Goal: Information Seeking & Learning: Learn about a topic

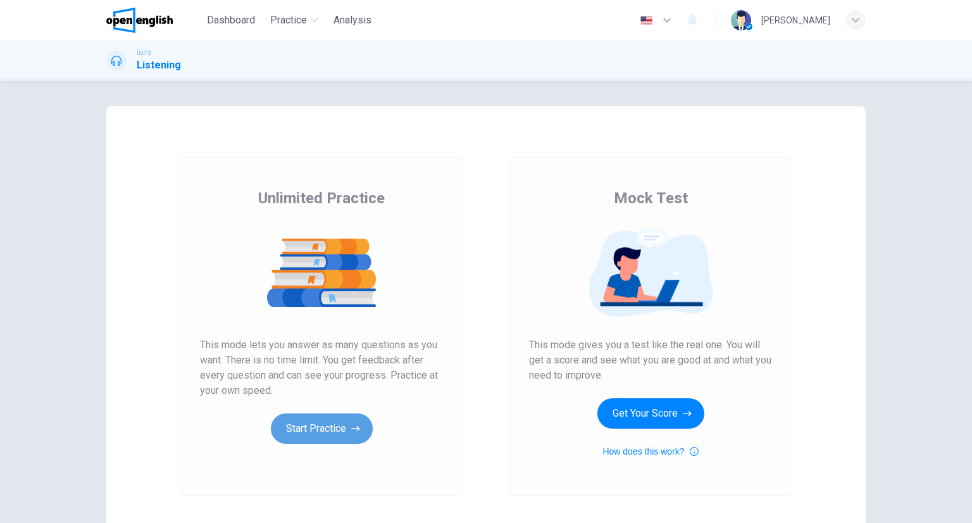
click at [293, 432] on button "Start Practice" at bounding box center [322, 428] width 102 height 30
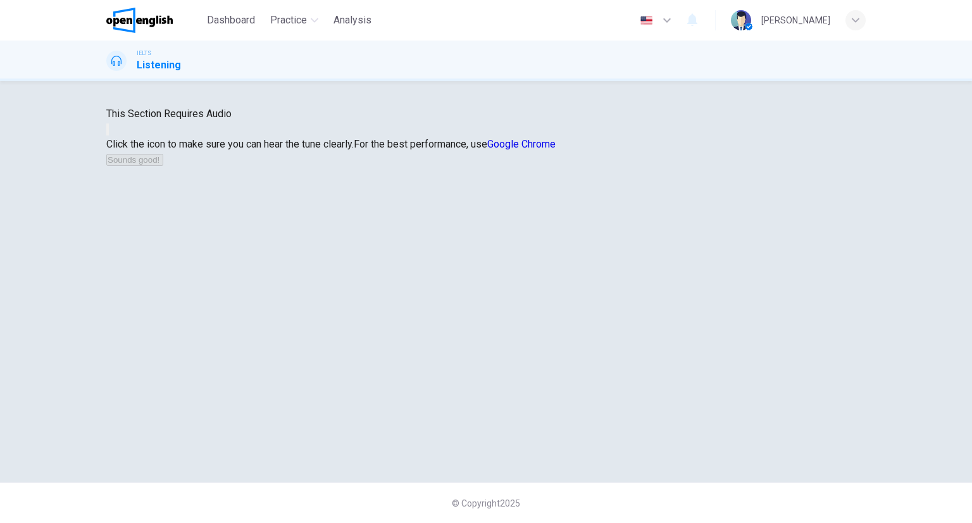
click at [109, 135] on button "button" at bounding box center [107, 129] width 3 height 12
click at [163, 166] on button "Sounds good!" at bounding box center [134, 160] width 57 height 12
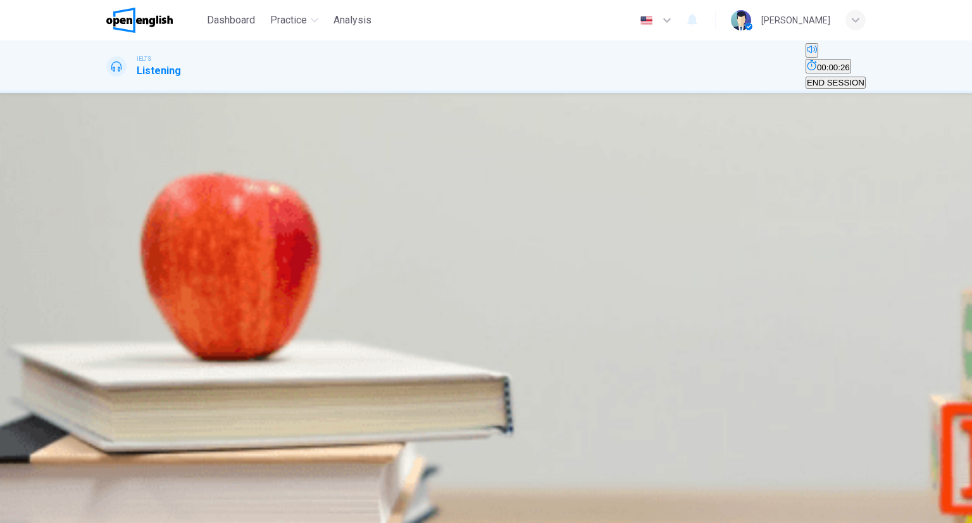
scroll to position [404, 0]
click at [747, 522] on div at bounding box center [486, 523] width 972 height 0
click at [580, 219] on div "Name: [PERSON_NAME] Contact Number: 1" at bounding box center [485, 188] width 759 height 61
click at [194, 218] on input at bounding box center [149, 212] width 87 height 11
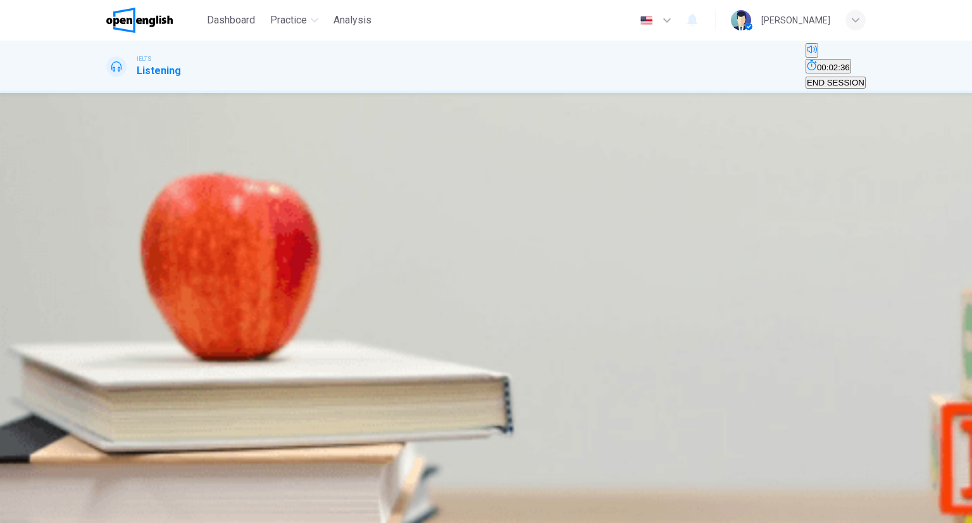
scroll to position [0, 0]
click at [809, 522] on div at bounding box center [486, 523] width 972 height 0
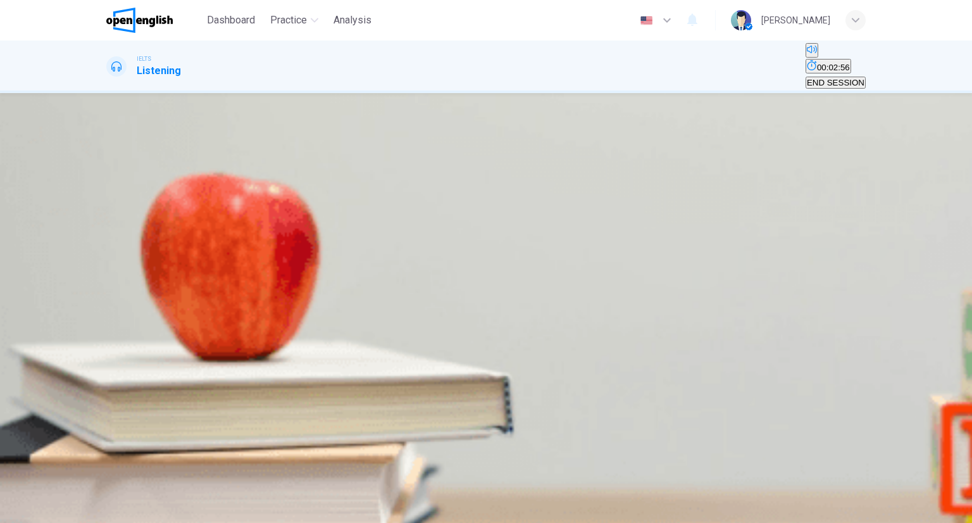
drag, startPoint x: 646, startPoint y: 132, endPoint x: 585, endPoint y: 247, distance: 130.2
click at [194, 254] on input at bounding box center [149, 248] width 87 height 11
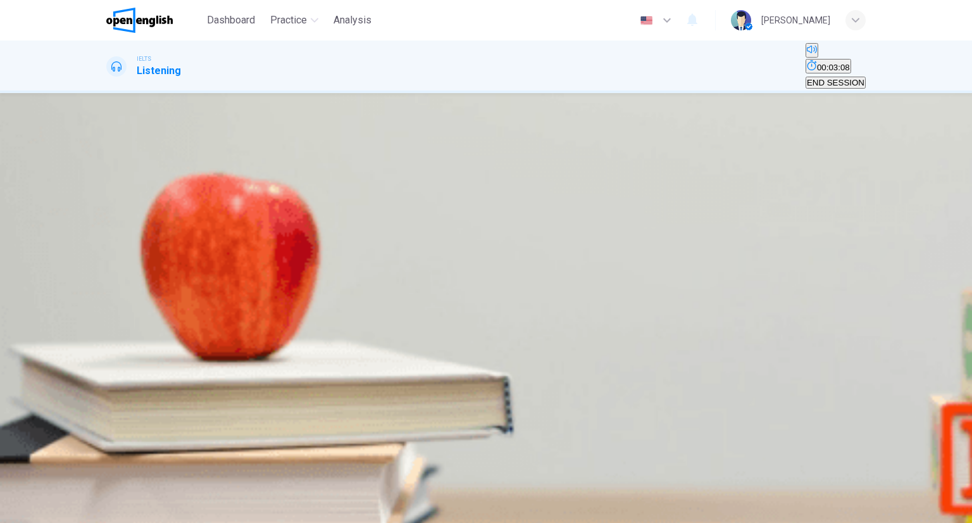
click at [194, 254] on input "***" at bounding box center [149, 248] width 87 height 11
type input "********"
click at [194, 330] on input at bounding box center [149, 324] width 87 height 11
click at [682, 522] on div at bounding box center [486, 523] width 972 height 0
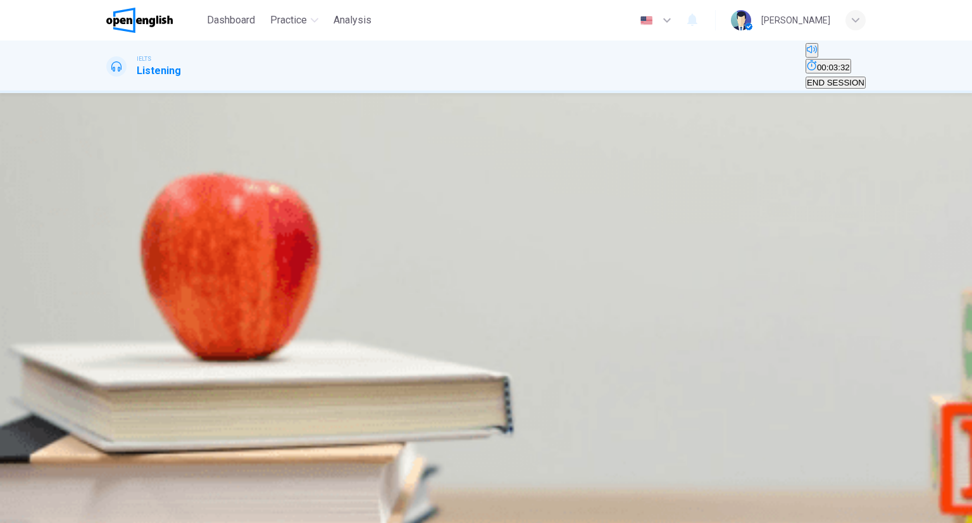
drag, startPoint x: 537, startPoint y: 355, endPoint x: 537, endPoint y: 347, distance: 7.6
click at [536, 354] on div "Trips have: - main resorts - 2 - special activities" at bounding box center [485, 308] width 759 height 106
click at [194, 330] on input at bounding box center [149, 324] width 87 height 11
type input "**********"
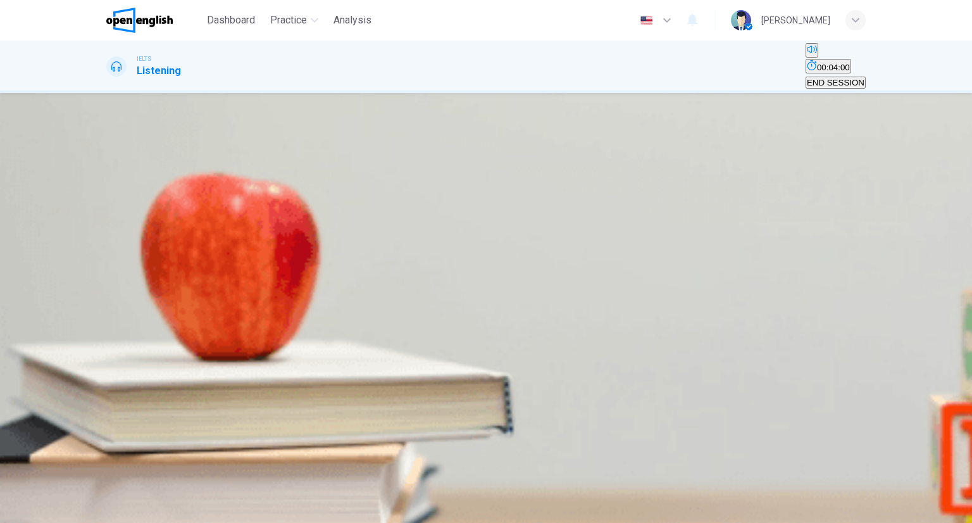
click at [819, 522] on div at bounding box center [486, 523] width 972 height 0
click at [109, 453] on button "Click to see the audio transcription" at bounding box center [107, 459] width 3 height 12
click at [803, 522] on div at bounding box center [486, 523] width 972 height 0
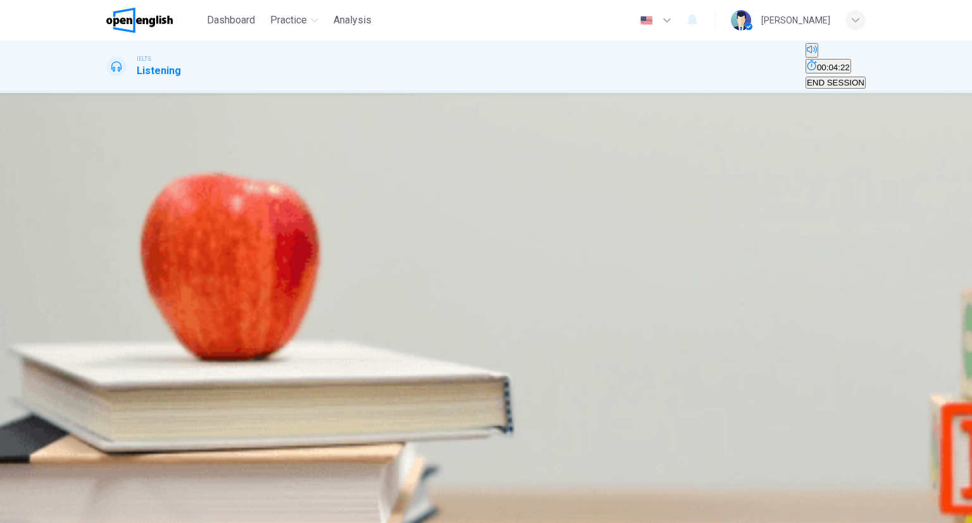
click at [194, 345] on input at bounding box center [149, 350] width 87 height 11
type input "*****"
click at [109, 453] on button "Click to see the audio transcription" at bounding box center [107, 459] width 3 height 12
click at [741, 522] on div at bounding box center [486, 523] width 972 height 0
click at [109, 453] on button "Click to see the audio transcription" at bounding box center [107, 459] width 3 height 12
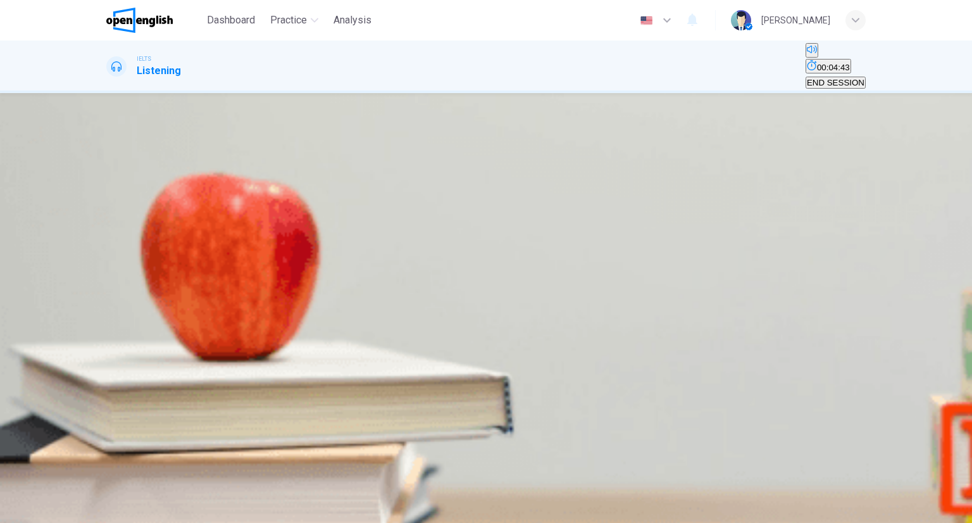
scroll to position [190, 0]
click at [745, 522] on div at bounding box center [486, 523] width 972 height 0
click at [194, 391] on input at bounding box center [149, 396] width 87 height 11
type input "*********"
click at [70, 511] on icon "button" at bounding box center [67, 515] width 8 height 8
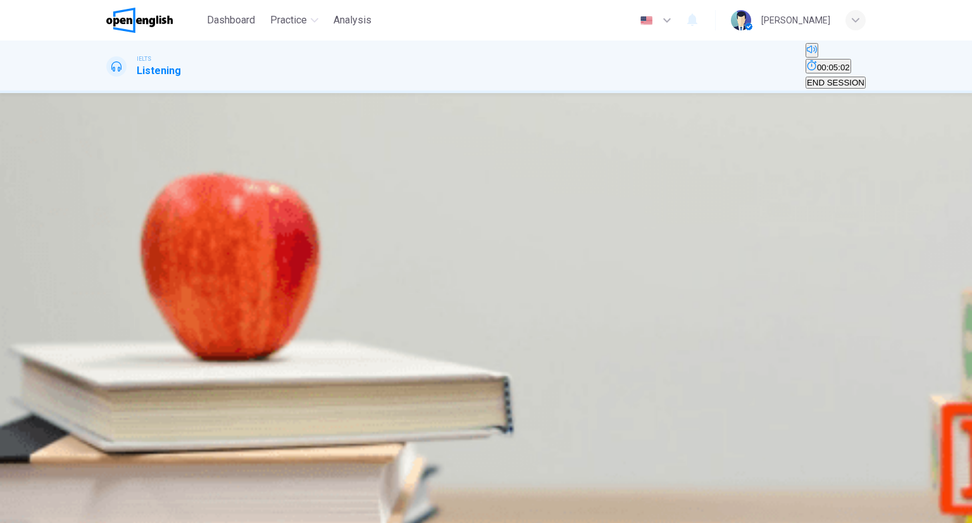
scroll to position [0, 0]
click at [168, 219] on button "Click to Zoom" at bounding box center [136, 213] width 61 height 12
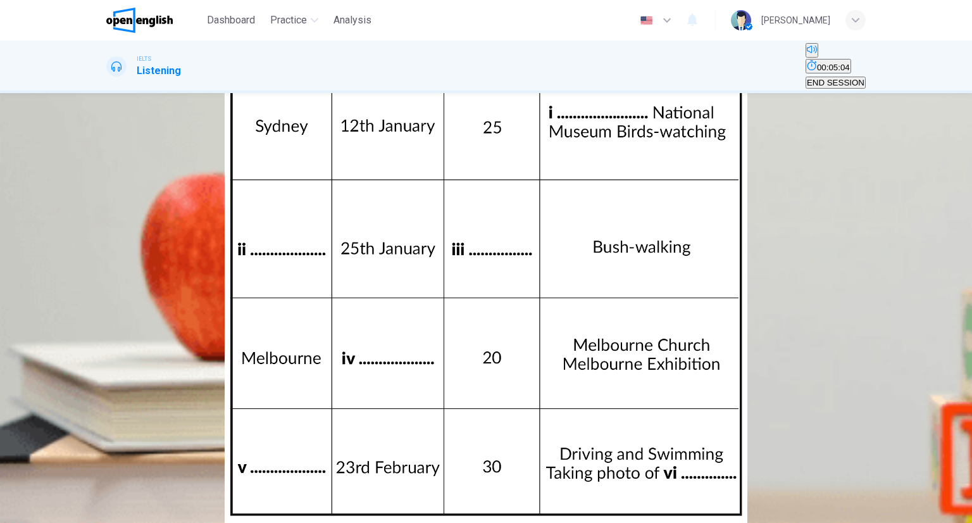
drag, startPoint x: 961, startPoint y: 197, endPoint x: 952, endPoint y: 210, distance: 16.3
click at [961, 522] on div at bounding box center [486, 523] width 972 height 0
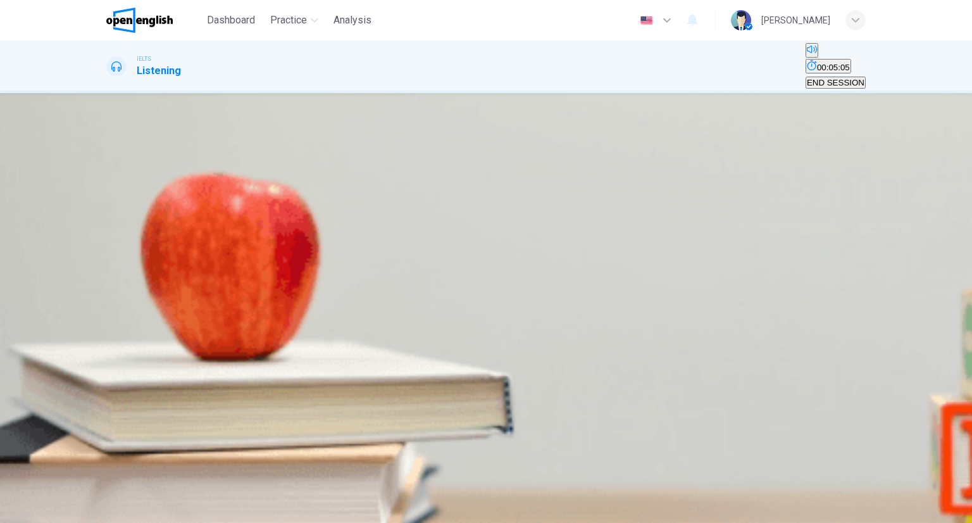
scroll to position [180, 0]
click at [194, 242] on input at bounding box center [149, 244] width 87 height 11
drag, startPoint x: 527, startPoint y: 294, endPoint x: 519, endPoint y: 366, distance: 72.6
click at [519, 366] on div "i ii iii iv v vi" at bounding box center [485, 311] width 759 height 182
click at [194, 366] on input at bounding box center [149, 365] width 87 height 11
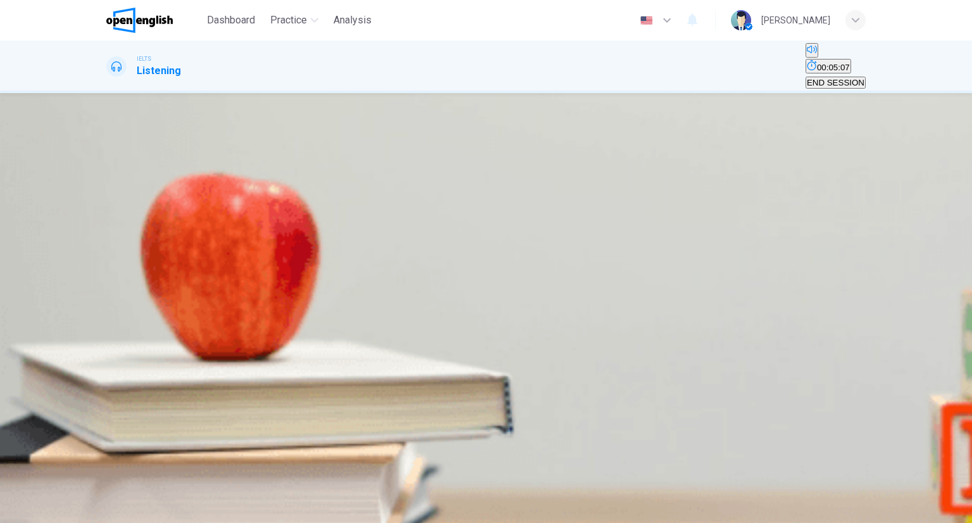
scroll to position [0, 0]
click at [886, 225] on div "Questions 5 - 10 Complete the table below. Write NO MORE THAN THREE WORDS AND/O…" at bounding box center [486, 300] width 972 height 415
click at [168, 207] on button "Click to Zoom" at bounding box center [136, 213] width 61 height 12
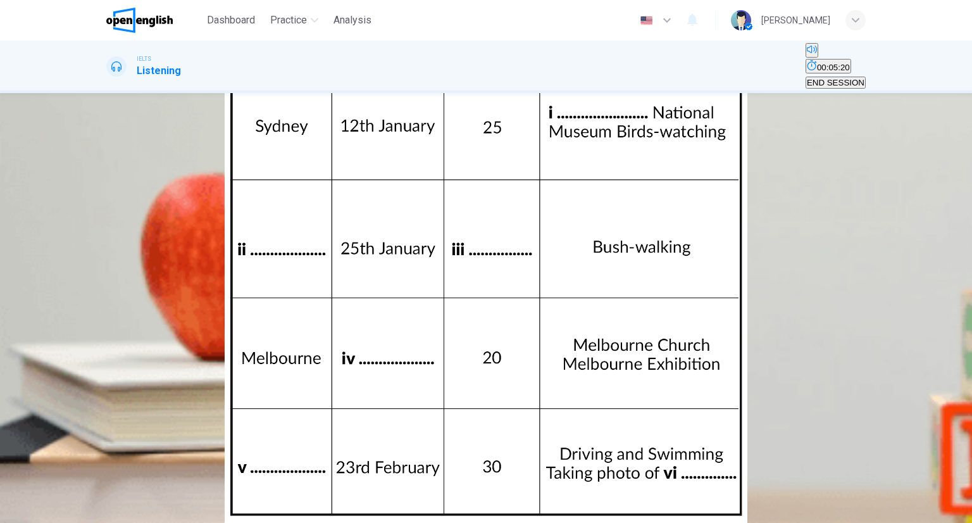
click at [945, 522] on div at bounding box center [486, 523] width 972 height 0
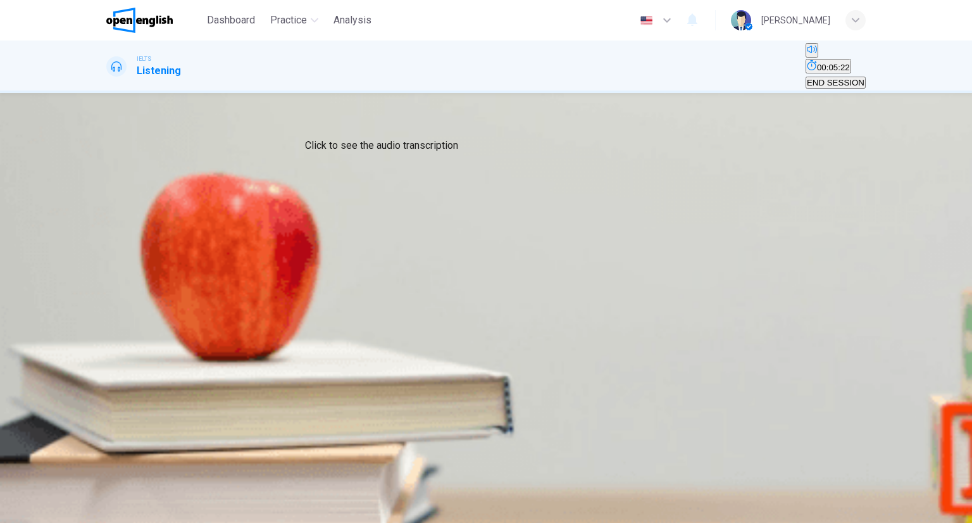
click at [108, 461] on icon "Click to see the audio transcription" at bounding box center [108, 461] width 0 height 0
click at [778, 522] on div at bounding box center [486, 523] width 972 height 0
click at [710, 220] on div "Click to Zoom" at bounding box center [485, 212] width 759 height 15
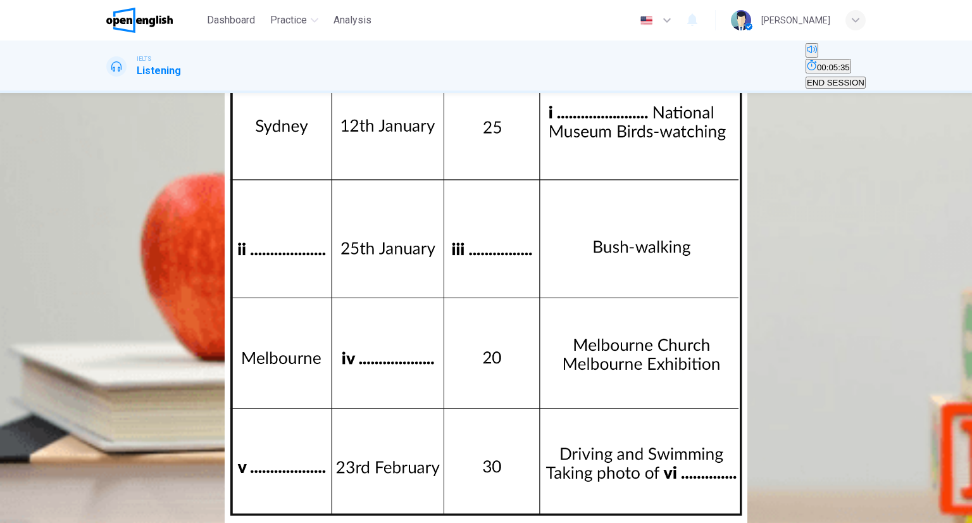
drag, startPoint x: 934, startPoint y: 167, endPoint x: 914, endPoint y: 178, distance: 22.7
click at [933, 167] on img at bounding box center [486, 261] width 972 height 523
click at [909, 180] on img at bounding box center [486, 261] width 972 height 523
click at [928, 176] on img at bounding box center [486, 261] width 972 height 523
click at [941, 522] on div "Travel" at bounding box center [486, 530] width 972 height 15
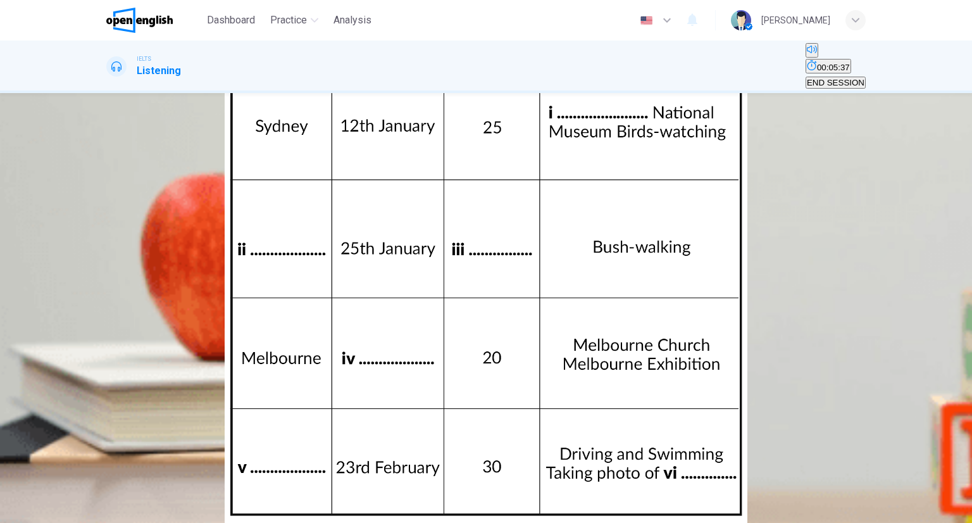
click at [962, 522] on div at bounding box center [486, 523] width 972 height 0
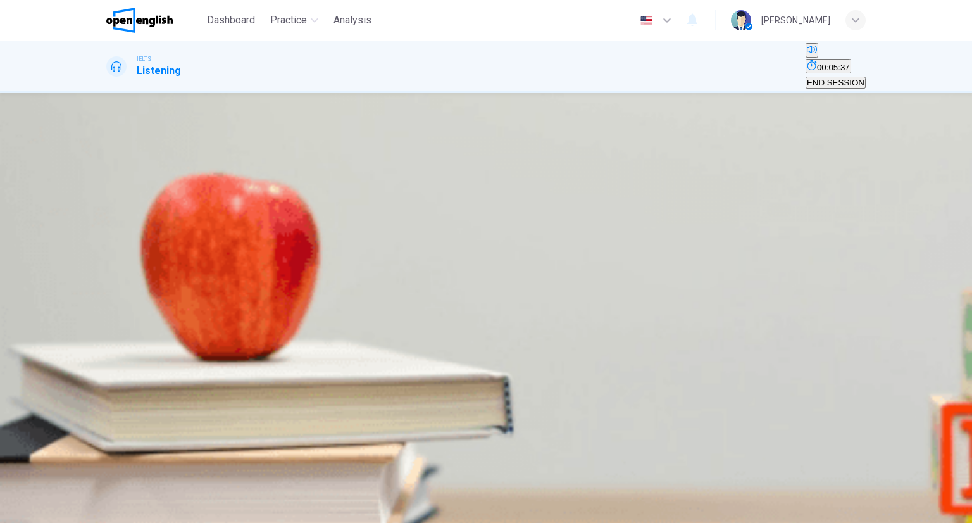
click at [960, 182] on div "Questions 5 - 10 Complete the table below. Write NO MORE THAN THREE WORDS AND/O…" at bounding box center [486, 300] width 972 height 415
click at [108, 461] on icon "Click to see the audio transcription" at bounding box center [108, 461] width 0 height 0
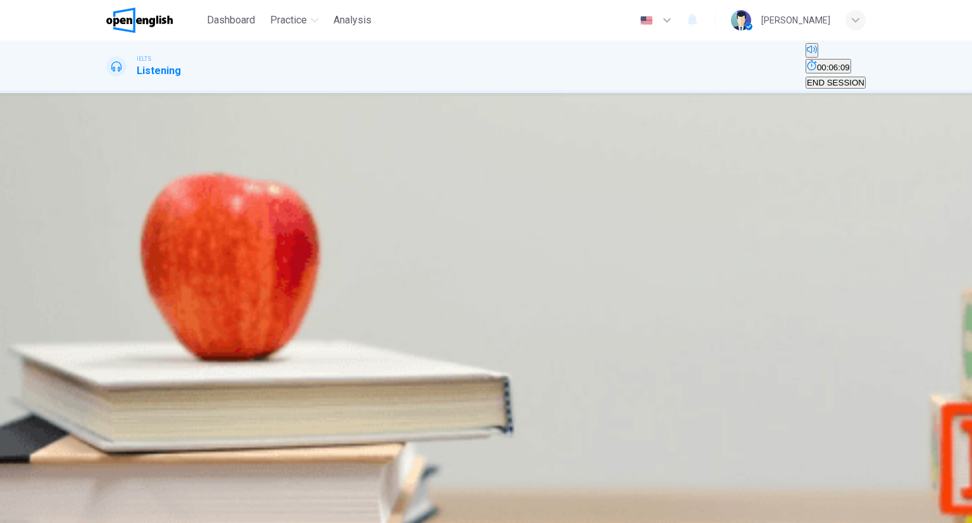
click at [607, 205] on div "Click to Zoom" at bounding box center [485, 212] width 759 height 15
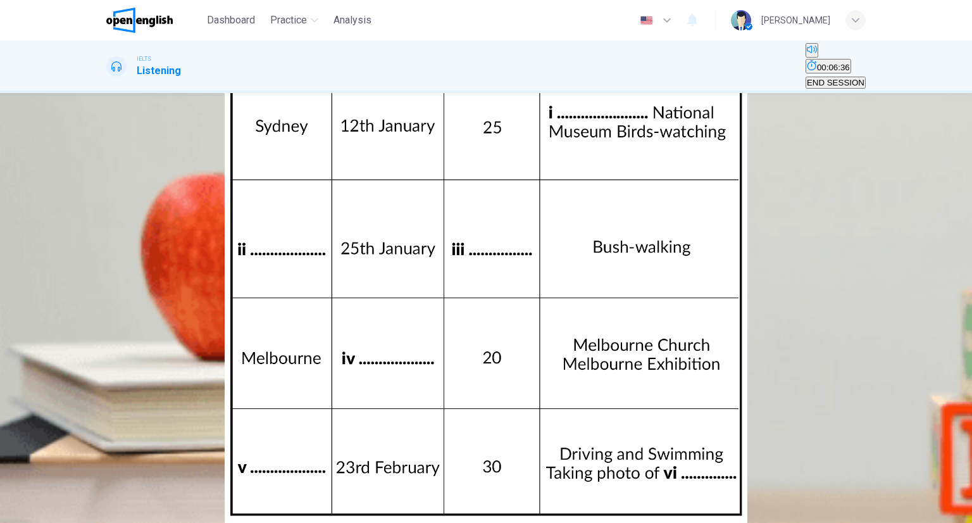
click at [951, 522] on div at bounding box center [486, 523] width 972 height 0
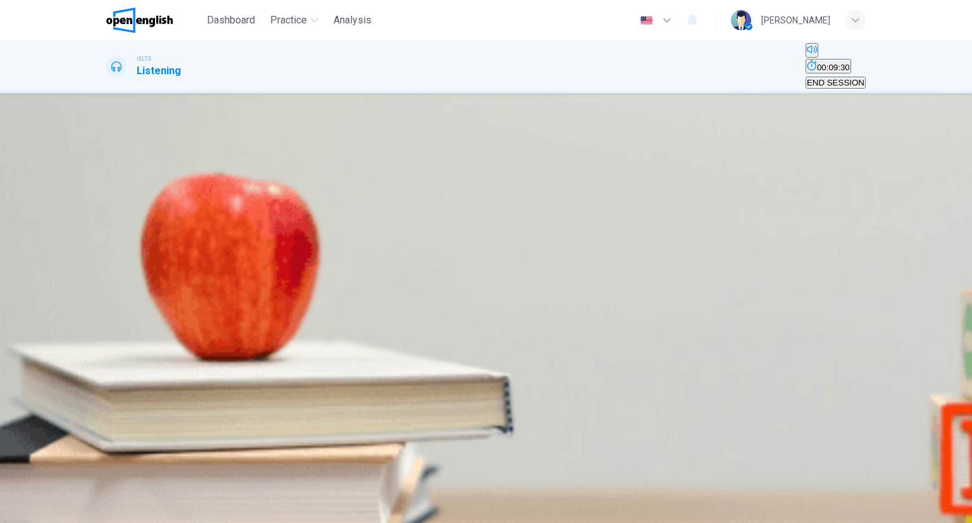
click at [685, 220] on div "Click to Zoom" at bounding box center [485, 212] width 759 height 15
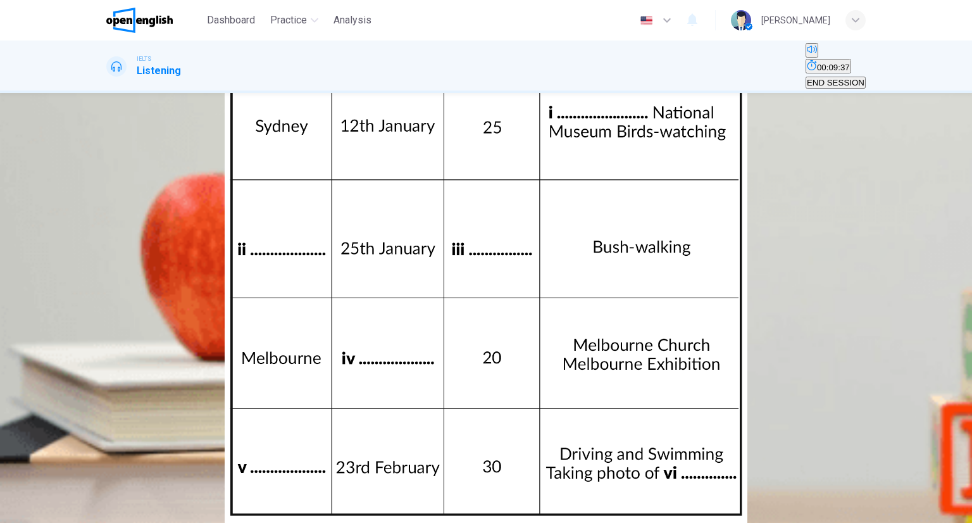
click at [902, 189] on img at bounding box center [486, 261] width 972 height 523
click at [928, 201] on img at bounding box center [486, 261] width 972 height 523
click at [944, 522] on div at bounding box center [486, 523] width 972 height 0
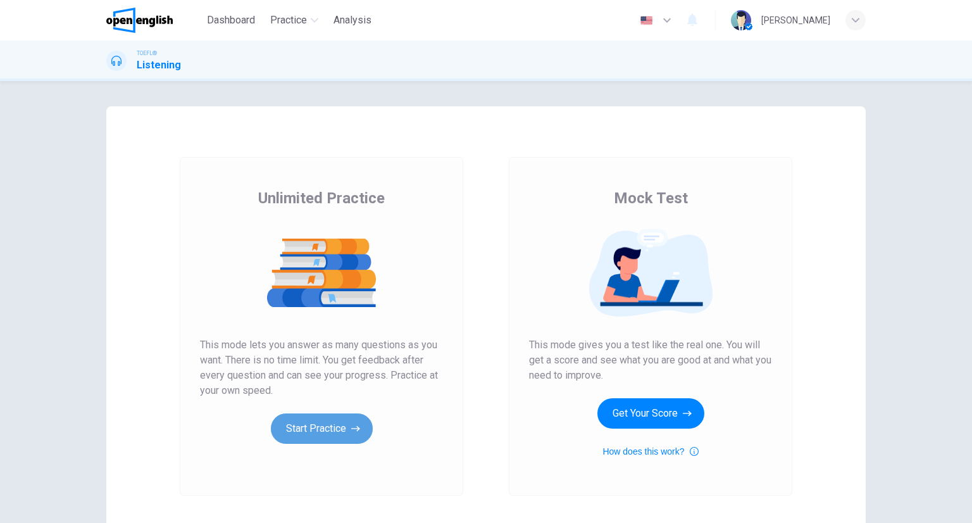
click at [353, 423] on icon "button" at bounding box center [355, 428] width 9 height 13
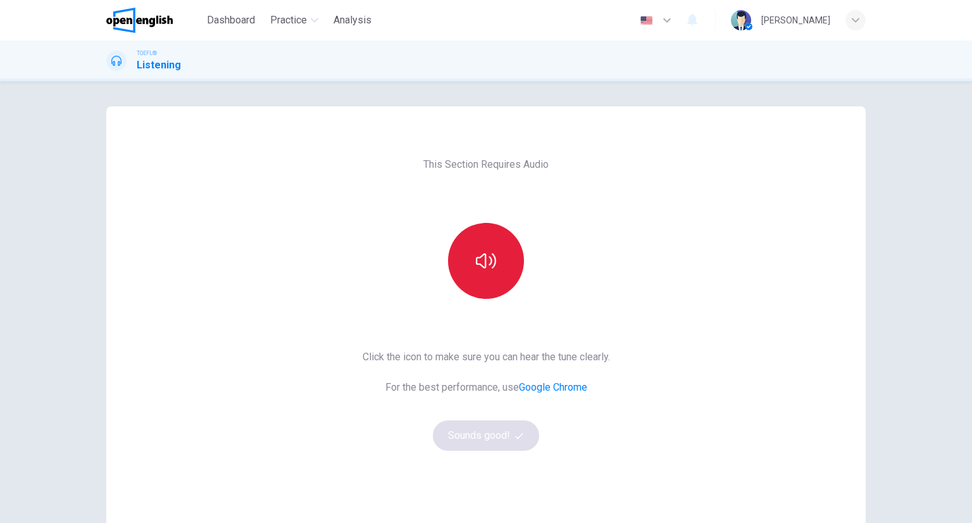
click at [506, 245] on button "button" at bounding box center [486, 261] width 76 height 76
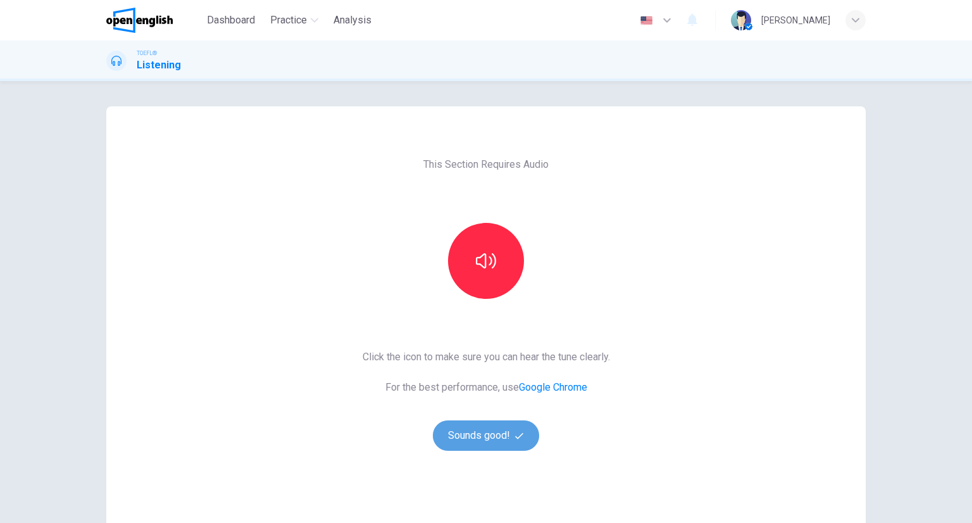
click at [511, 423] on button "Sounds good!" at bounding box center [486, 435] width 106 height 30
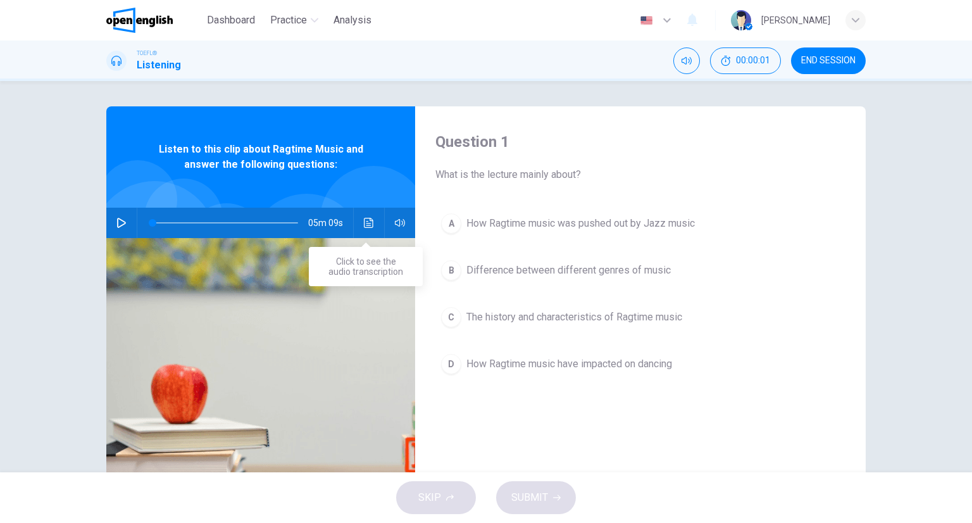
click at [373, 227] on button "Click to see the audio transcription" at bounding box center [369, 223] width 20 height 30
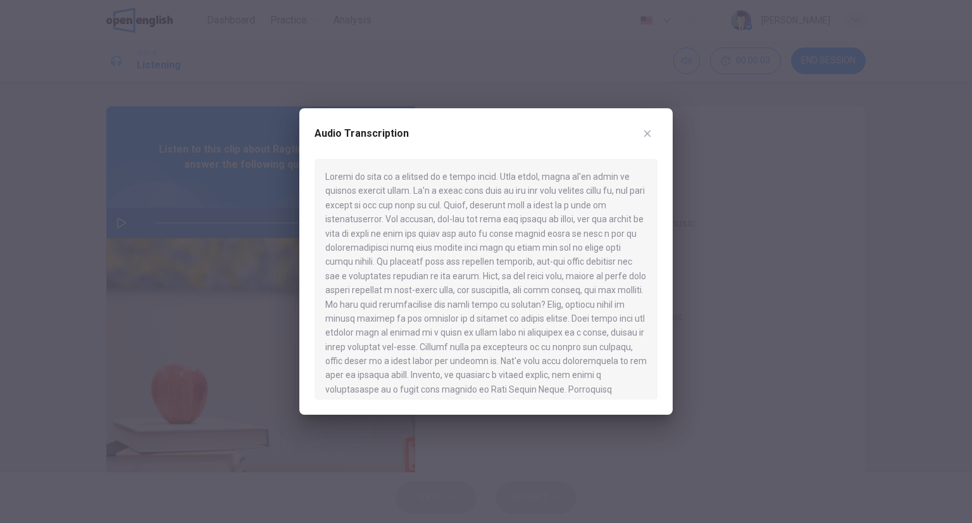
click at [823, 223] on div at bounding box center [486, 261] width 972 height 523
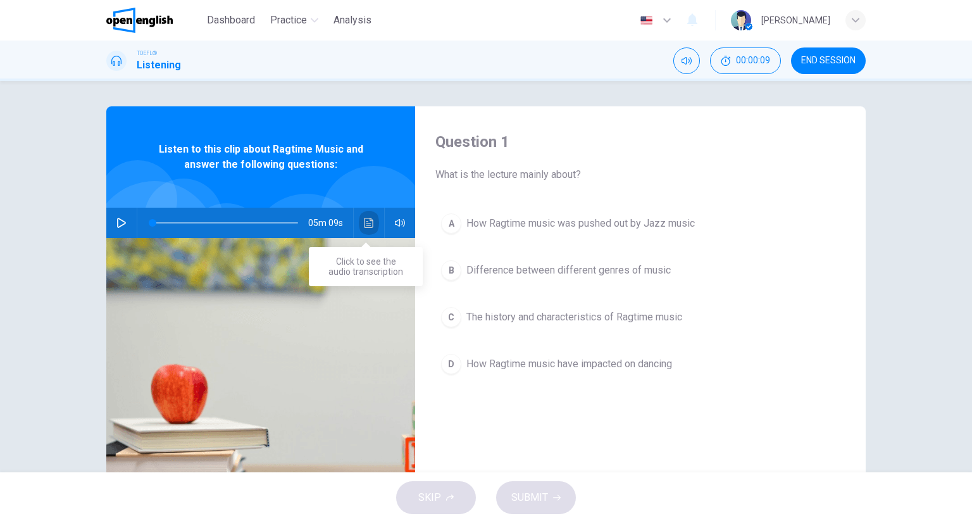
click at [364, 218] on icon "Click to see the audio transcription" at bounding box center [369, 223] width 10 height 10
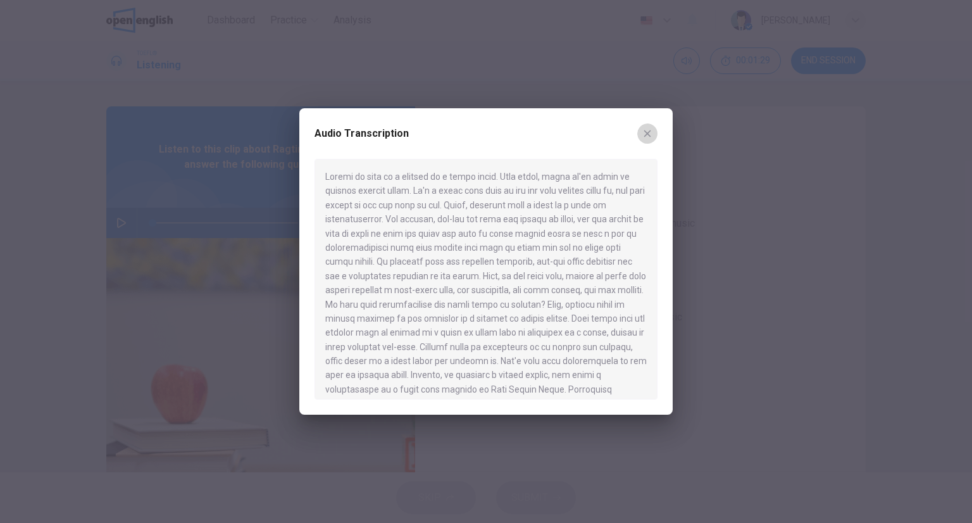
click at [656, 132] on button "button" at bounding box center [647, 133] width 20 height 20
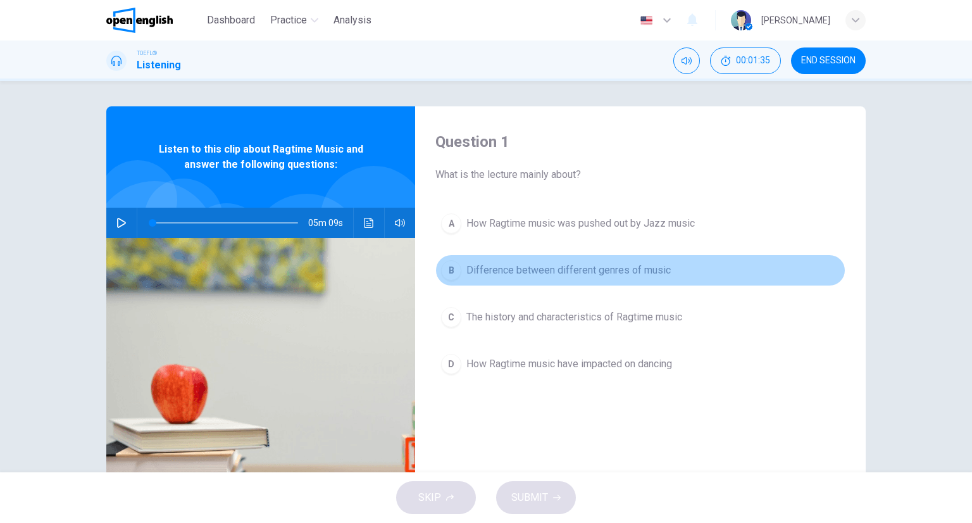
click at [600, 266] on span "Difference between different genres of music" at bounding box center [568, 270] width 204 height 15
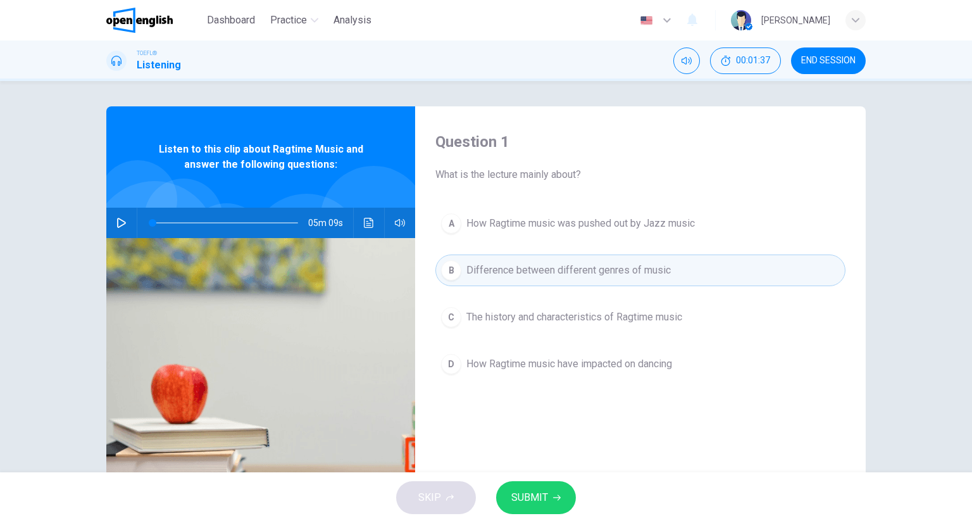
click at [534, 487] on button "SUBMIT" at bounding box center [536, 497] width 80 height 33
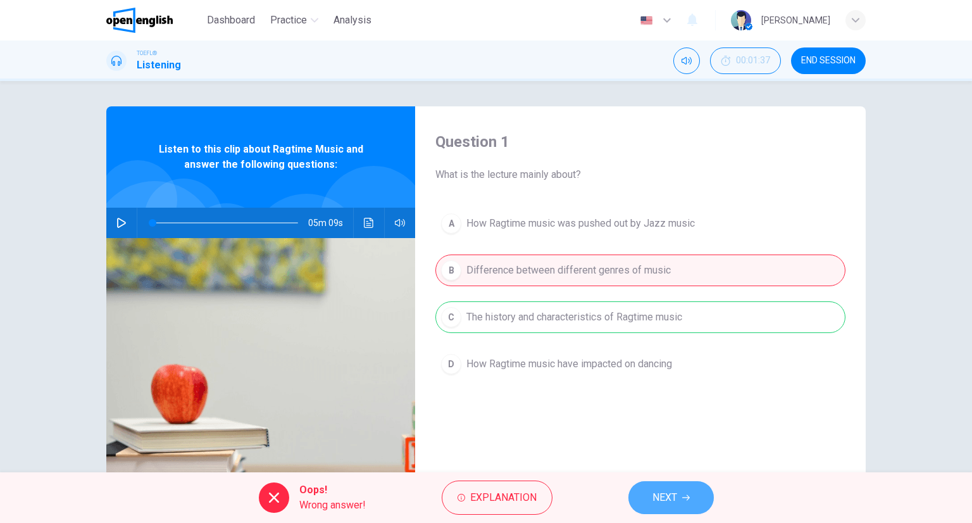
click at [694, 497] on button "NEXT" at bounding box center [670, 497] width 85 height 33
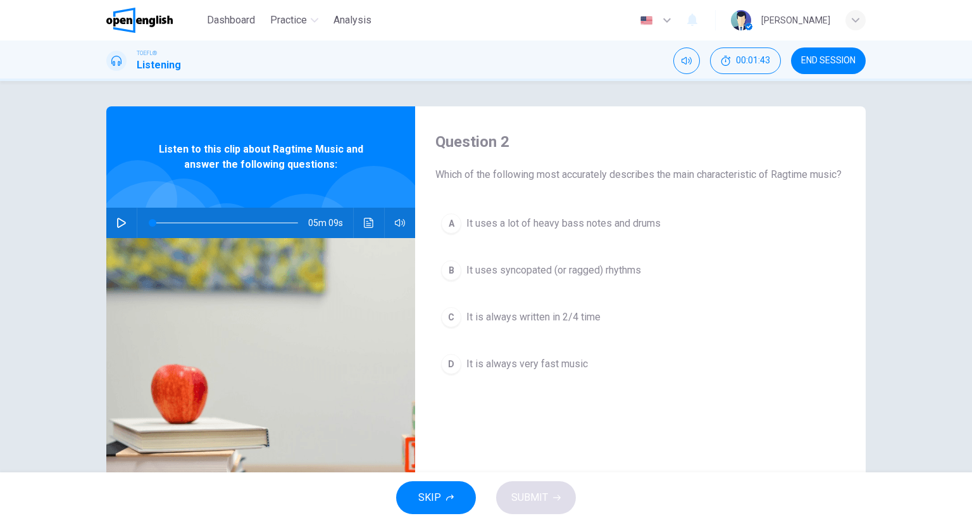
click at [118, 222] on icon "button" at bounding box center [121, 223] width 10 height 10
click at [537, 325] on span "It is always written in 2/4 time" at bounding box center [533, 316] width 134 height 15
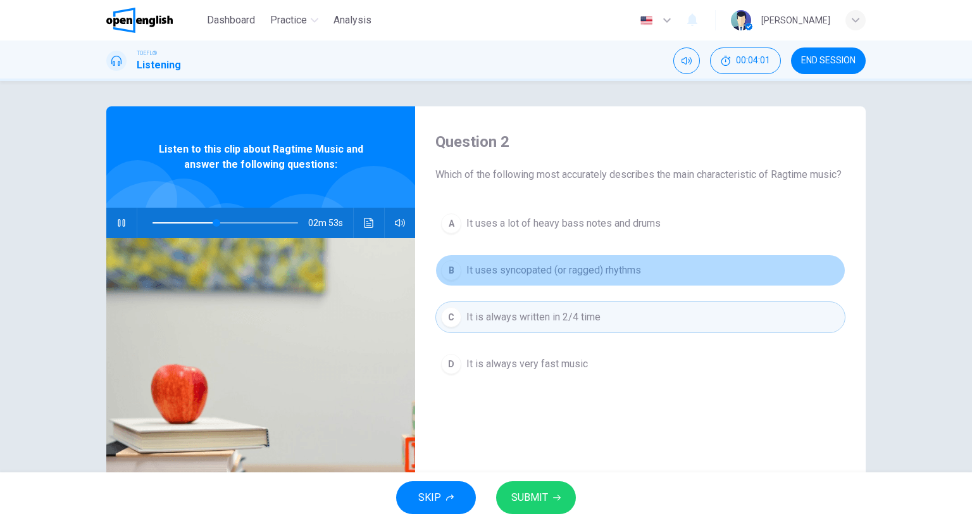
click at [559, 278] on span "It uses syncopated (or ragged) rhythms" at bounding box center [553, 270] width 175 height 15
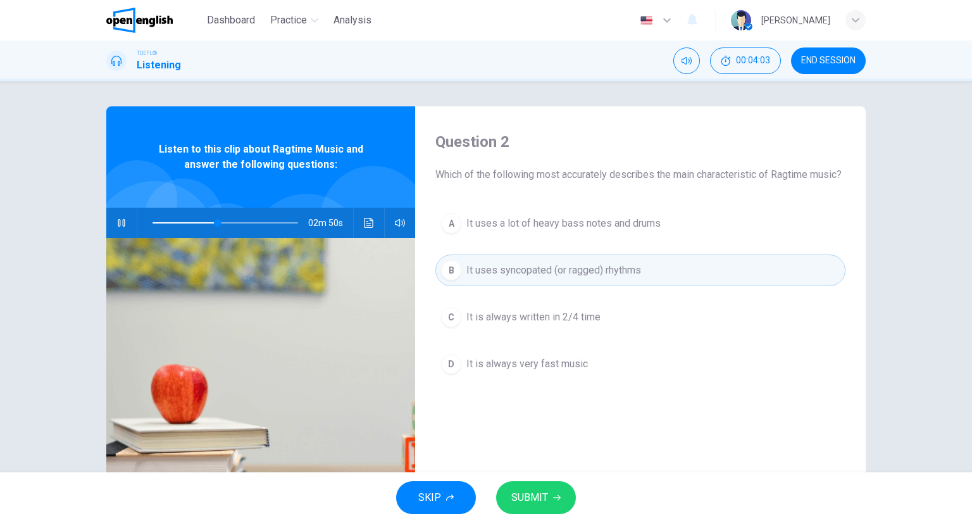
drag, startPoint x: 531, startPoint y: 249, endPoint x: 544, endPoint y: 269, distance: 23.3
click at [531, 239] on button "A It uses a lot of heavy bass notes and drums" at bounding box center [640, 224] width 410 height 32
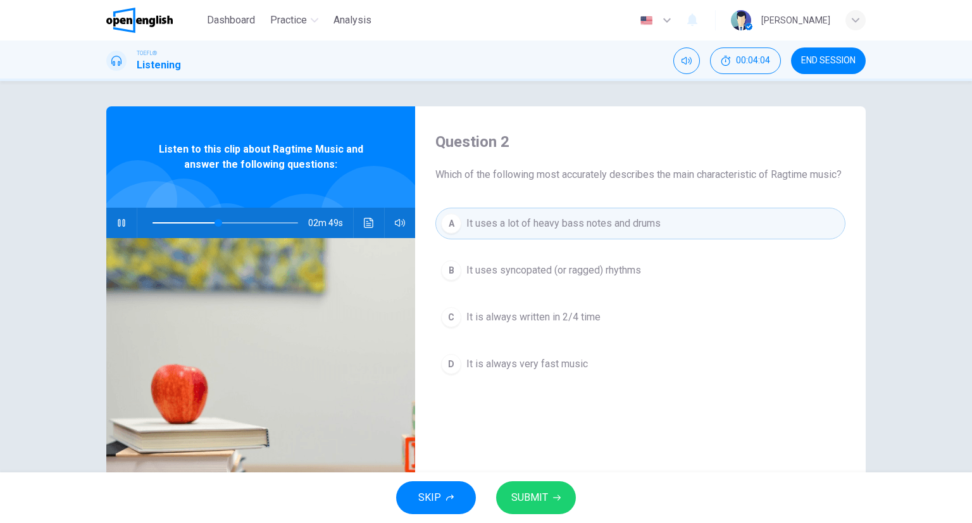
click at [539, 496] on span "SUBMIT" at bounding box center [529, 498] width 37 height 18
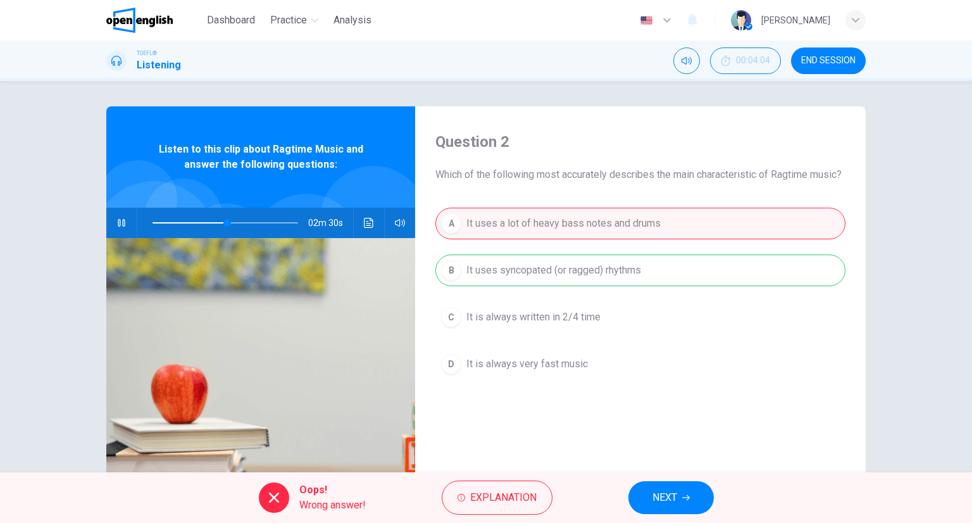
type input "**"
